Goal: Task Accomplishment & Management: Use online tool/utility

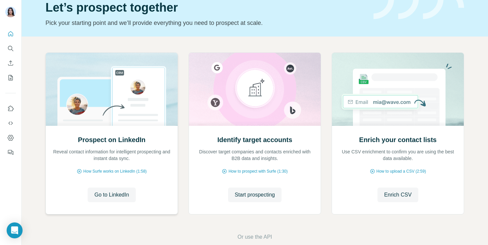
scroll to position [39, 0]
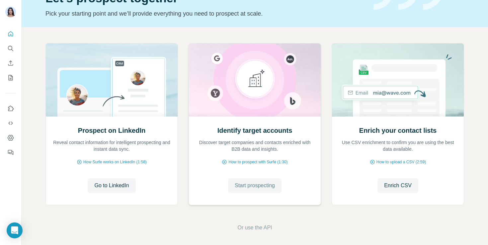
click at [236, 189] on span "Start prospecting" at bounding box center [255, 186] width 40 height 8
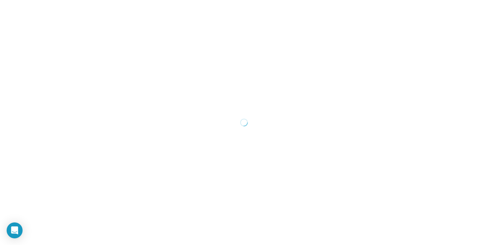
click at [60, 125] on div at bounding box center [244, 122] width 488 height 245
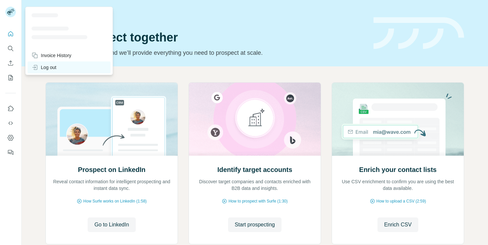
click at [49, 69] on div "Log out" at bounding box center [44, 67] width 25 height 7
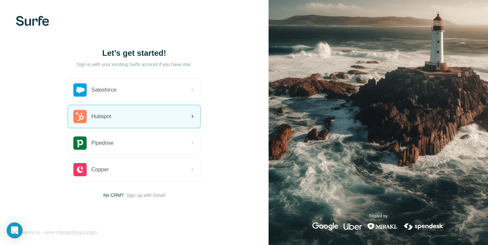
click at [118, 113] on div "Hubspot" at bounding box center [134, 116] width 132 height 23
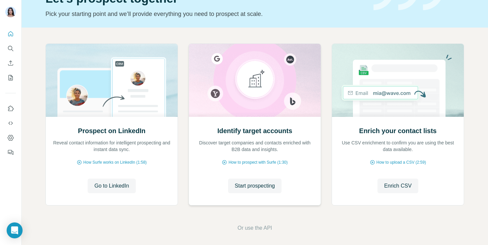
scroll to position [41, 0]
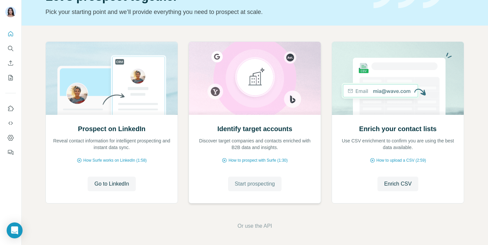
click at [238, 181] on span "Start prospecting" at bounding box center [255, 184] width 40 height 8
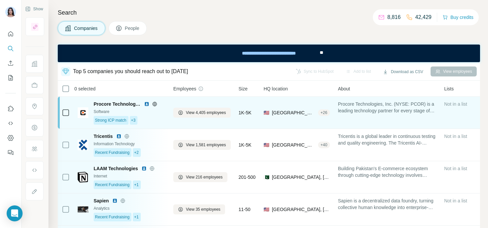
click at [114, 112] on div "Software" at bounding box center [130, 112] width 72 height 6
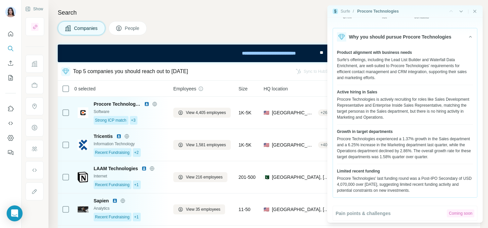
scroll to position [56, 0]
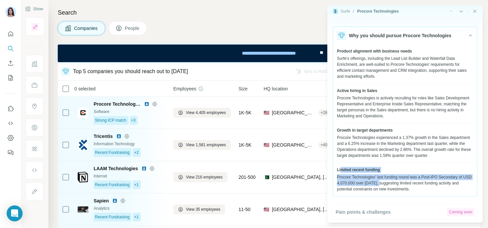
drag, startPoint x: 340, startPoint y: 177, endPoint x: 392, endPoint y: 187, distance: 52.6
click at [393, 187] on div "Limited recent funding Procore Technologies' last funding round was a Post-IPO …" at bounding box center [405, 179] width 136 height 25
click at [381, 173] on div "Limited recent funding" at bounding box center [405, 170] width 136 height 6
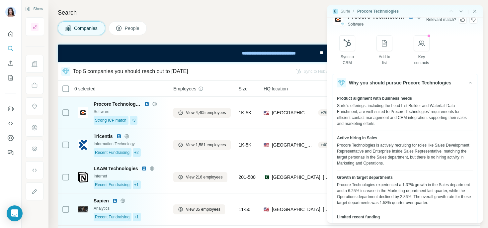
scroll to position [0, 0]
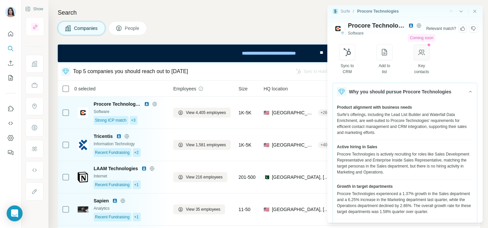
click at [426, 51] on icon "button" at bounding box center [422, 52] width 8 height 8
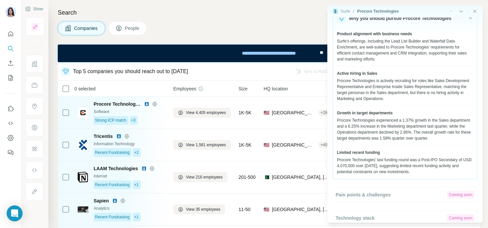
scroll to position [82, 0]
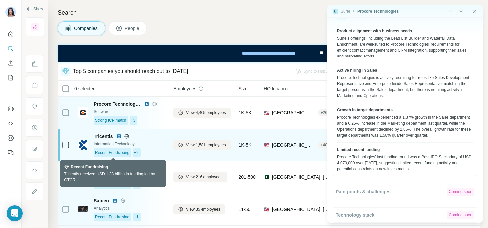
click at [123, 149] on div "Recent Fundraising" at bounding box center [113, 152] width 38 height 9
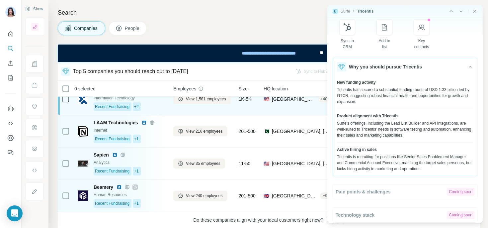
scroll to position [64, 0]
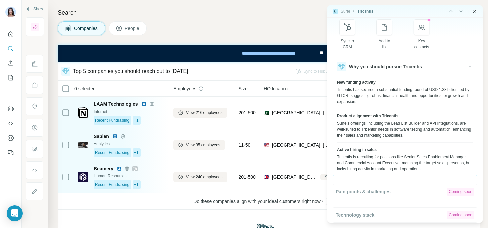
click at [474, 12] on icon "Close side panel" at bounding box center [474, 11] width 5 height 5
